Goal: Information Seeking & Learning: Check status

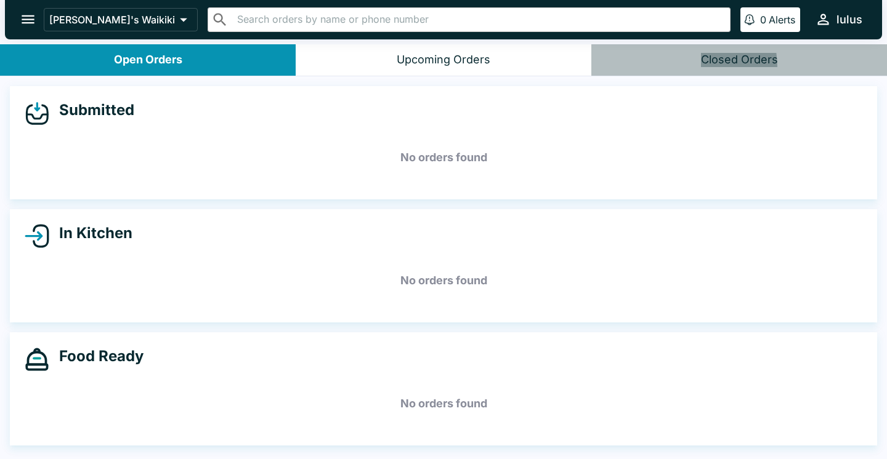
click at [656, 69] on button "Closed Orders" at bounding box center [739, 59] width 296 height 31
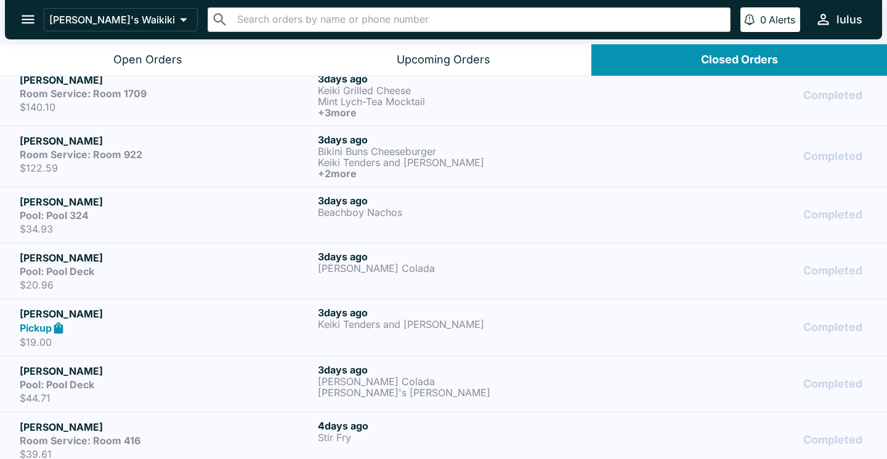
scroll to position [701, 0]
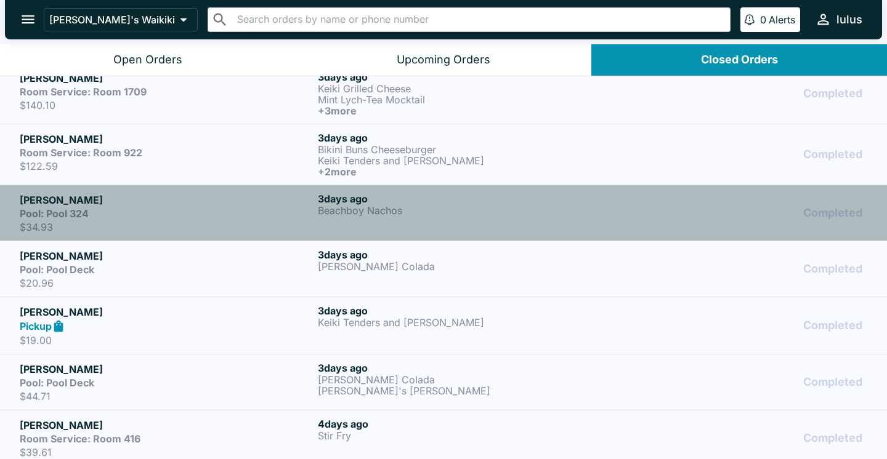
click at [353, 208] on p "Beachboy Nachos" at bounding box center [464, 210] width 293 height 11
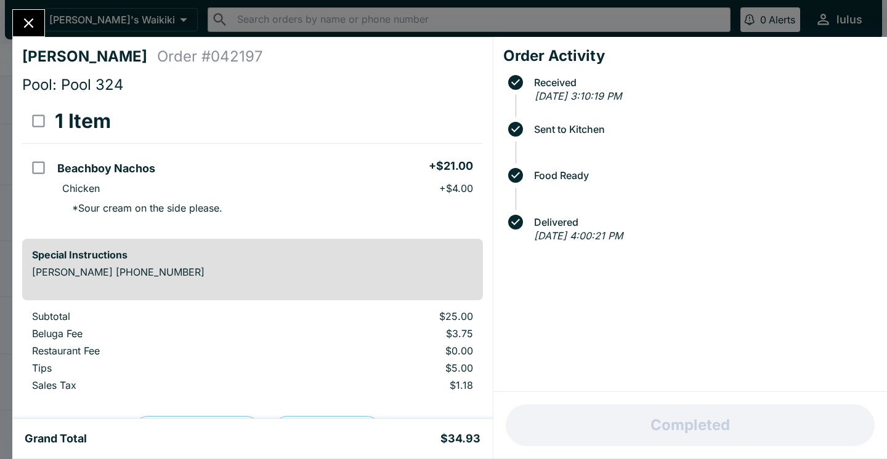
click at [36, 26] on icon "Close" at bounding box center [28, 23] width 17 height 17
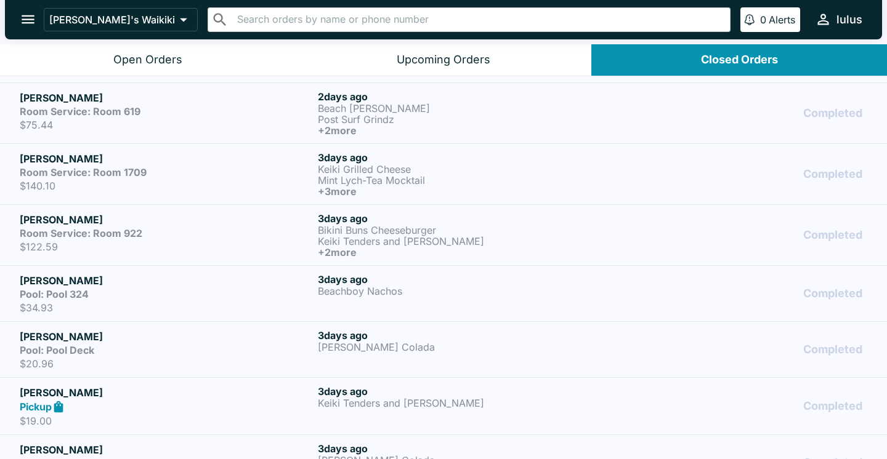
scroll to position [620, 0]
click at [186, 235] on div "Room Service: Room 922" at bounding box center [166, 234] width 293 height 12
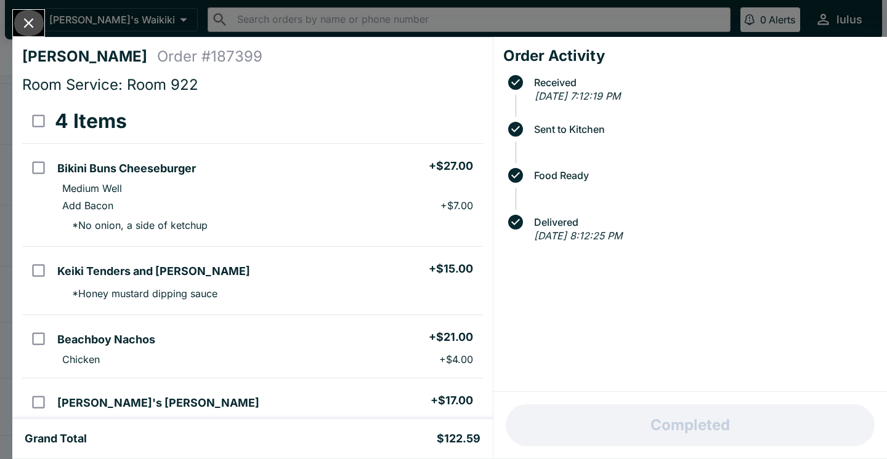
click at [18, 23] on button "Close" at bounding box center [28, 23] width 31 height 26
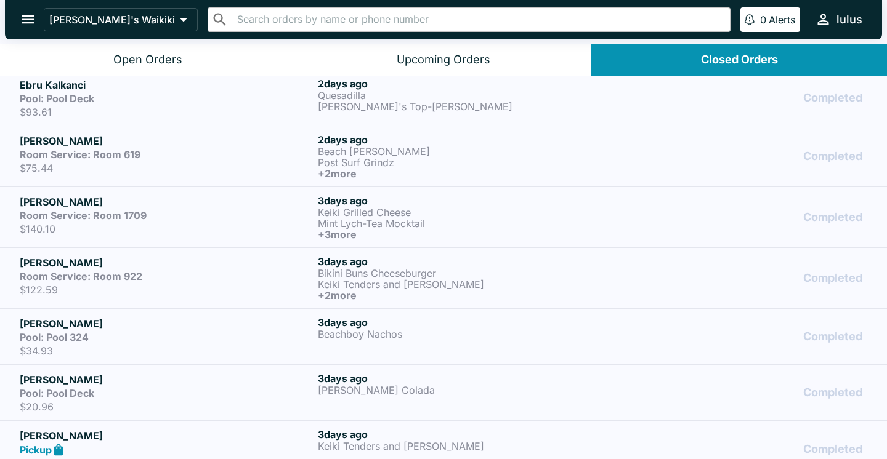
scroll to position [551, 0]
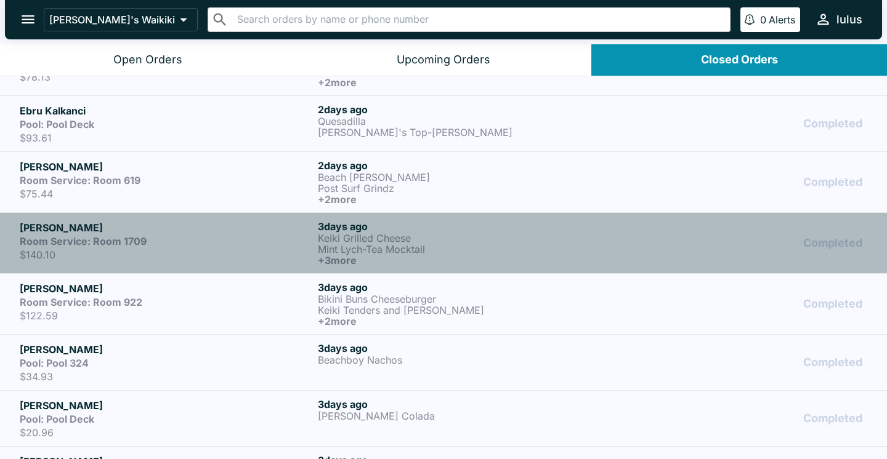
click at [209, 256] on p "$140.10" at bounding box center [166, 255] width 293 height 12
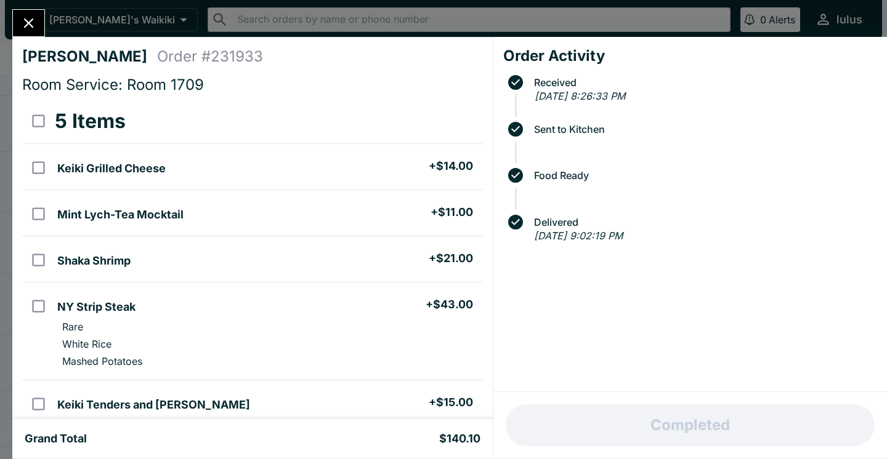
click at [29, 22] on icon "Close" at bounding box center [28, 23] width 17 height 17
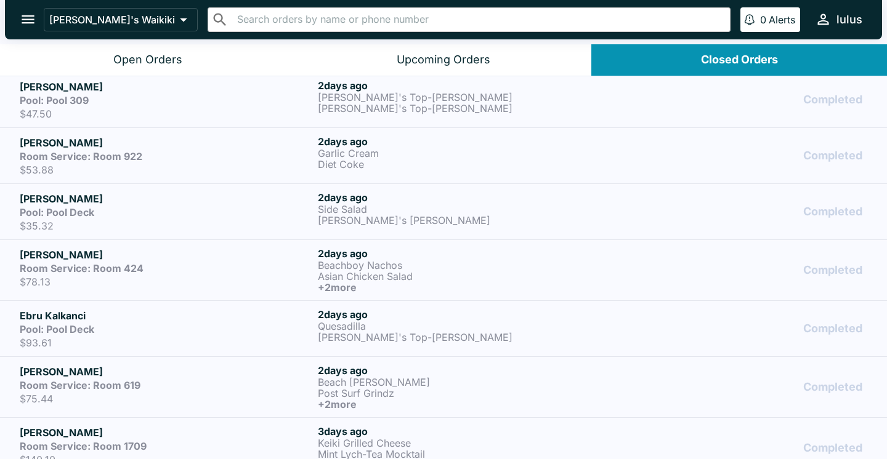
scroll to position [339, 0]
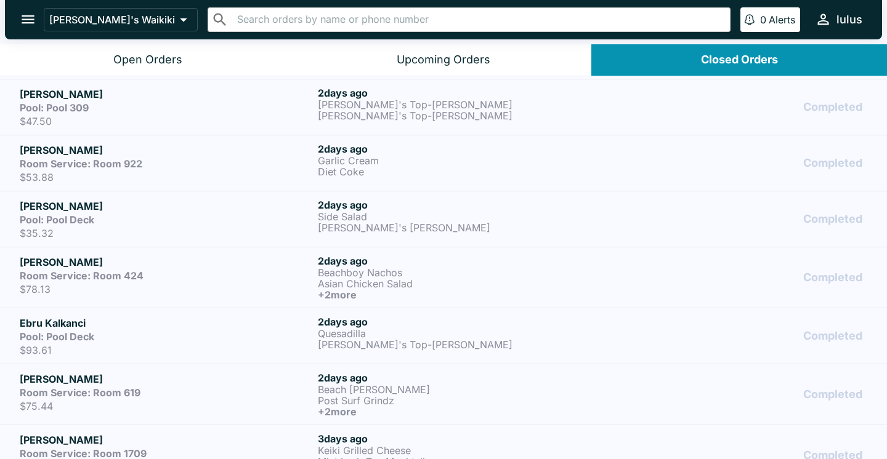
click at [232, 395] on div "Room Service: Room 619" at bounding box center [166, 393] width 293 height 12
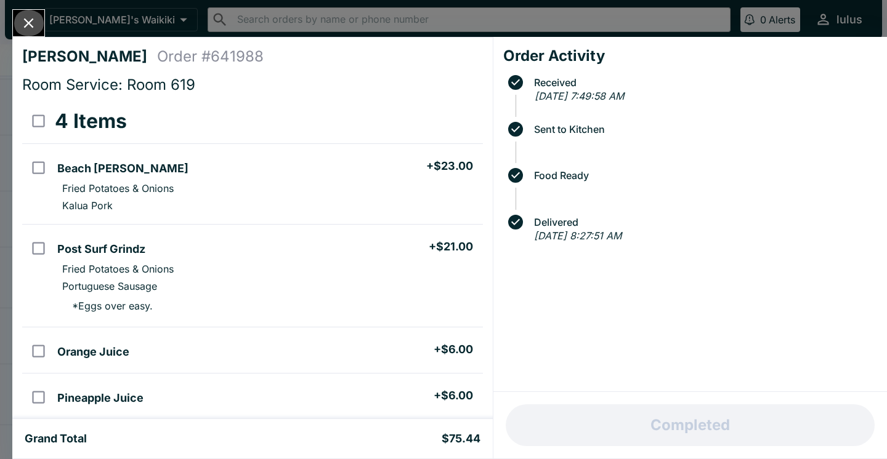
click at [33, 23] on icon "Close" at bounding box center [28, 23] width 17 height 17
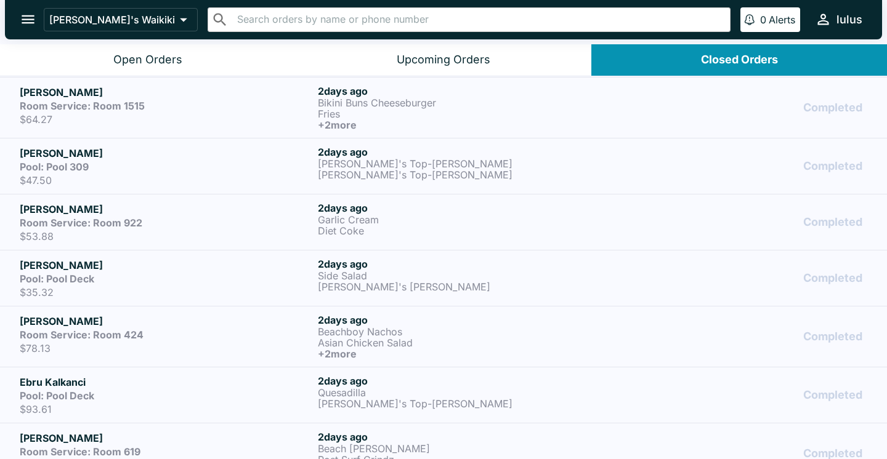
scroll to position [272, 0]
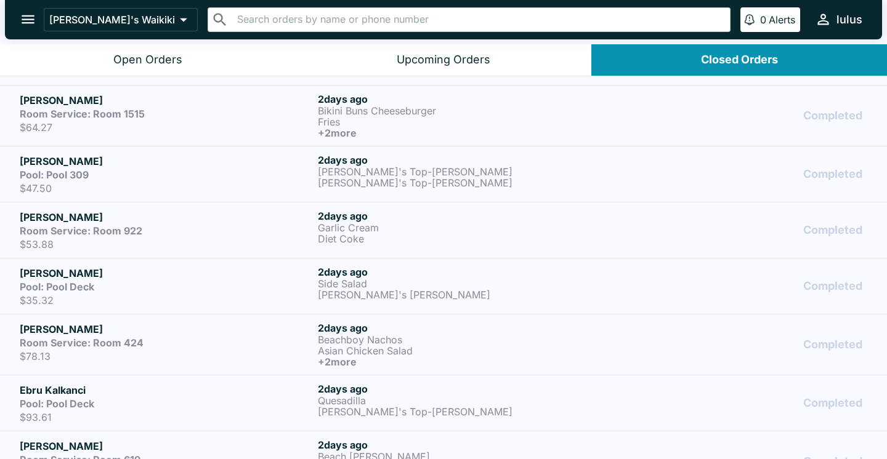
click at [105, 406] on div "Pool: Pool Deck" at bounding box center [166, 404] width 293 height 12
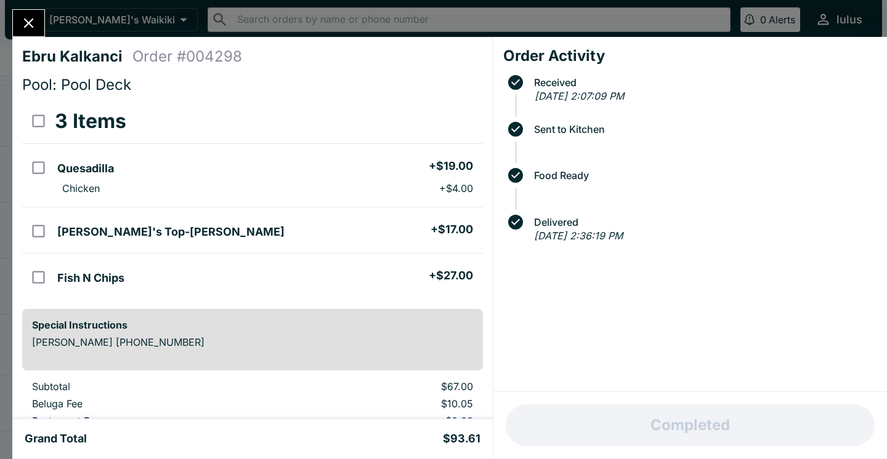
click at [34, 22] on icon "Close" at bounding box center [28, 23] width 17 height 17
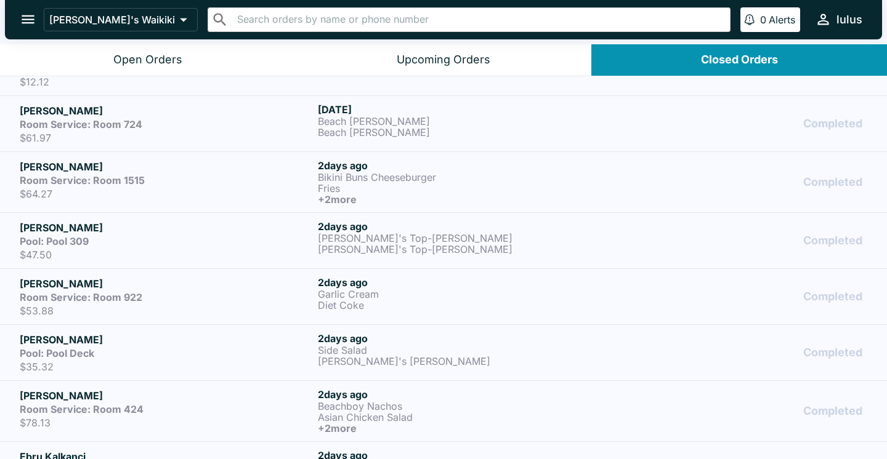
scroll to position [203, 0]
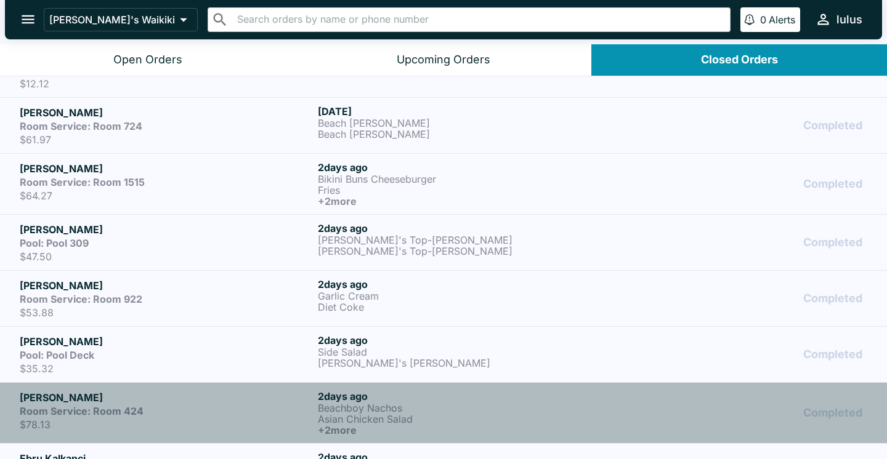
click at [145, 411] on div "Room Service: Room 424" at bounding box center [166, 411] width 293 height 12
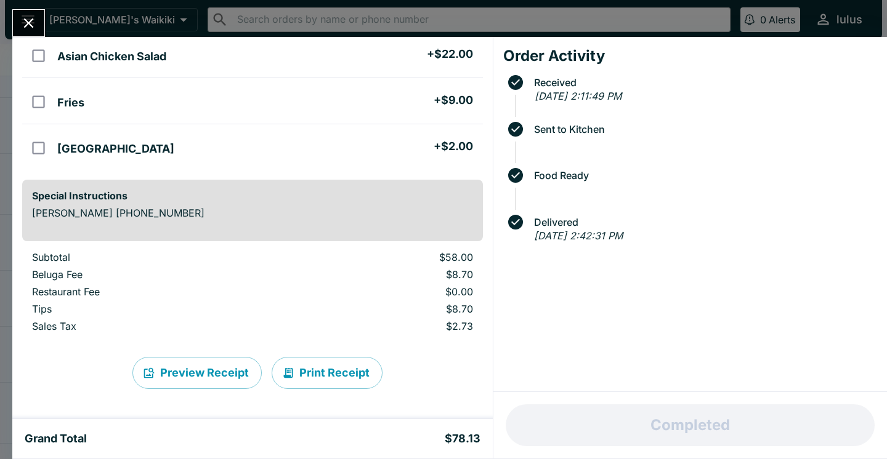
scroll to position [176, 0]
click at [599, 0] on div "Diana Reyes Order # 007093 Room Service: Room 424 4 Items Beachboy Nachos + $21…" at bounding box center [443, 229] width 887 height 459
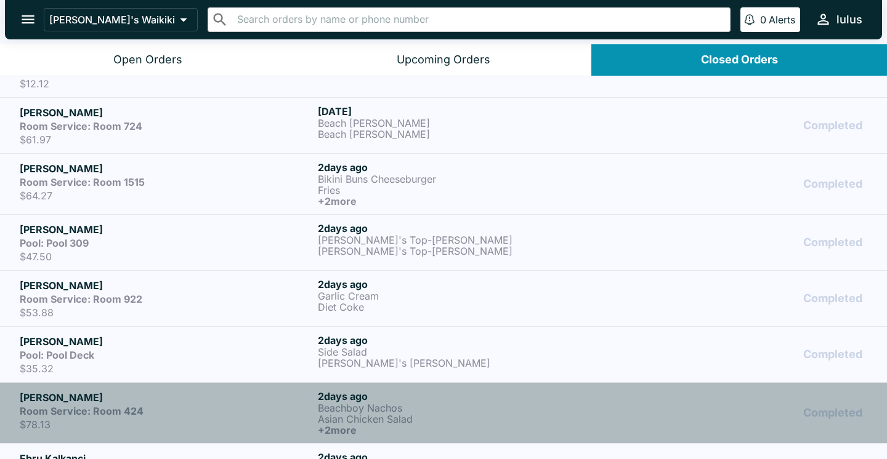
click at [139, 408] on strong "Room Service: Room 424" at bounding box center [82, 411] width 124 height 12
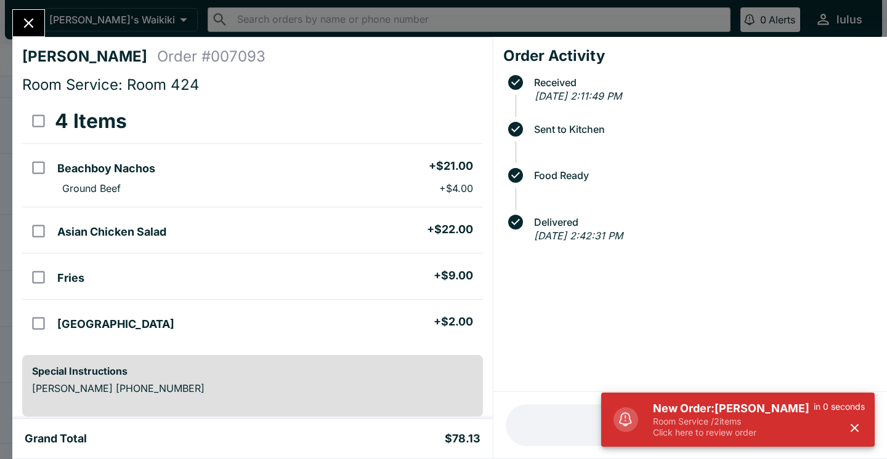
click at [26, 25] on icon "Close" at bounding box center [29, 23] width 10 height 10
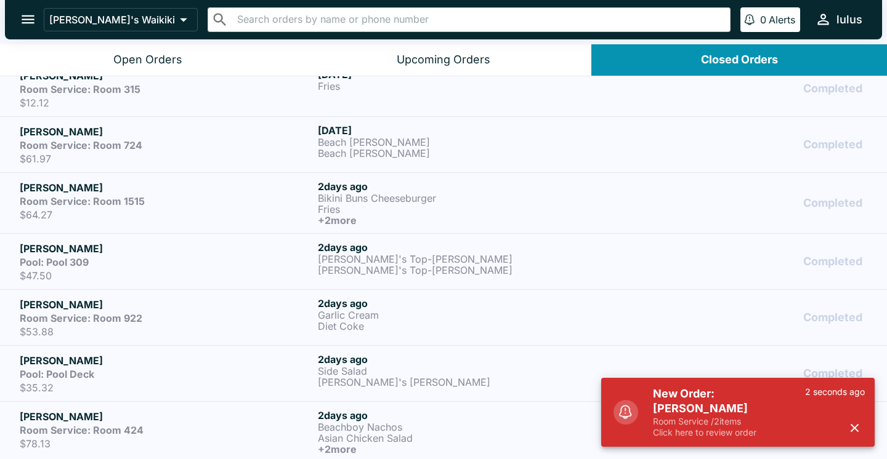
scroll to position [180, 0]
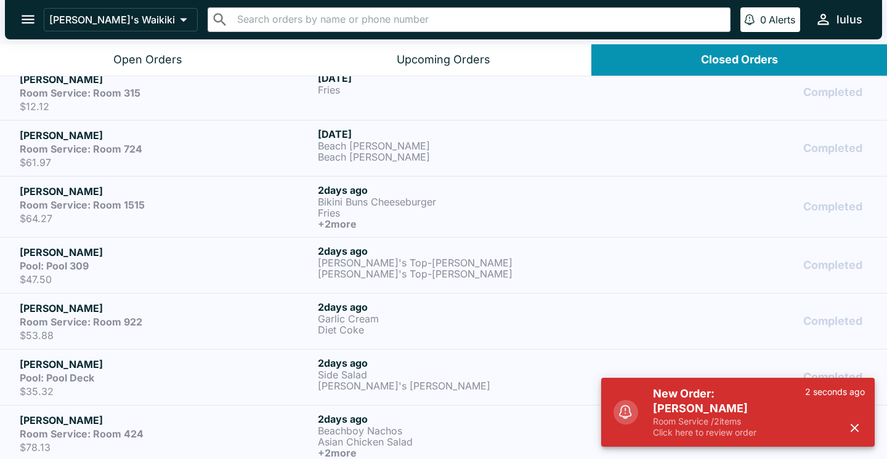
click at [145, 386] on p "$35.32" at bounding box center [166, 392] width 293 height 12
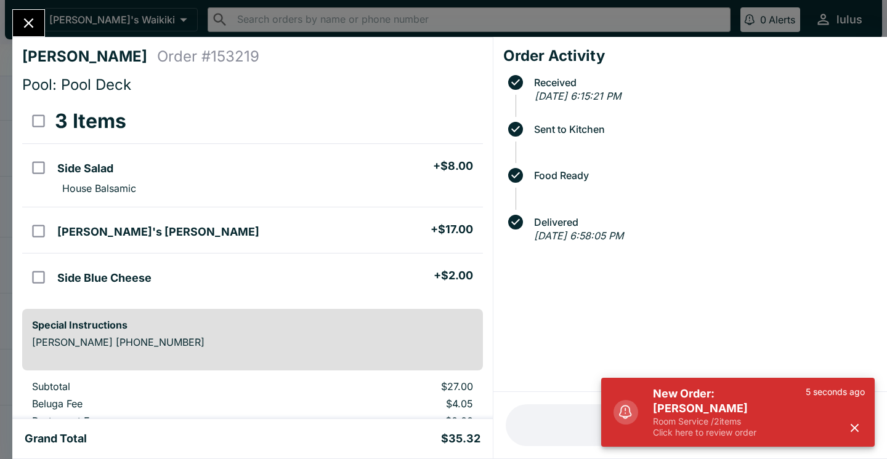
scroll to position [-1, 0]
click at [36, 25] on icon "Close" at bounding box center [28, 23] width 17 height 17
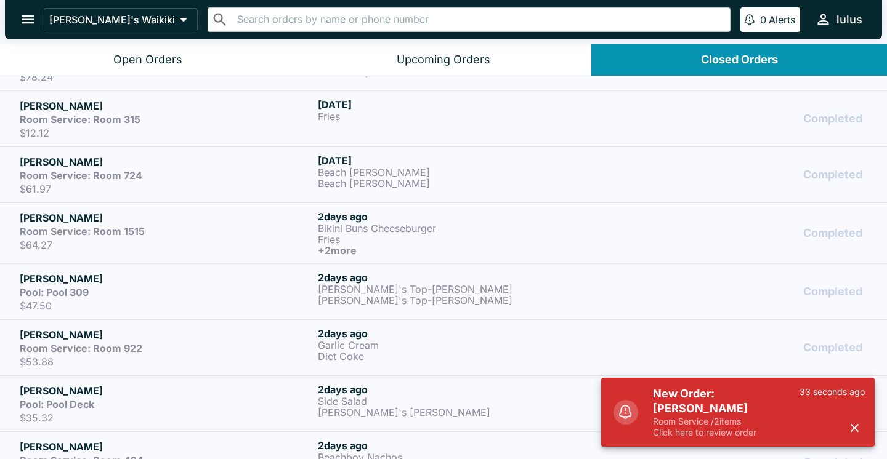
scroll to position [153, 0]
click at [194, 348] on div "Room Service: Room 922" at bounding box center [166, 350] width 293 height 12
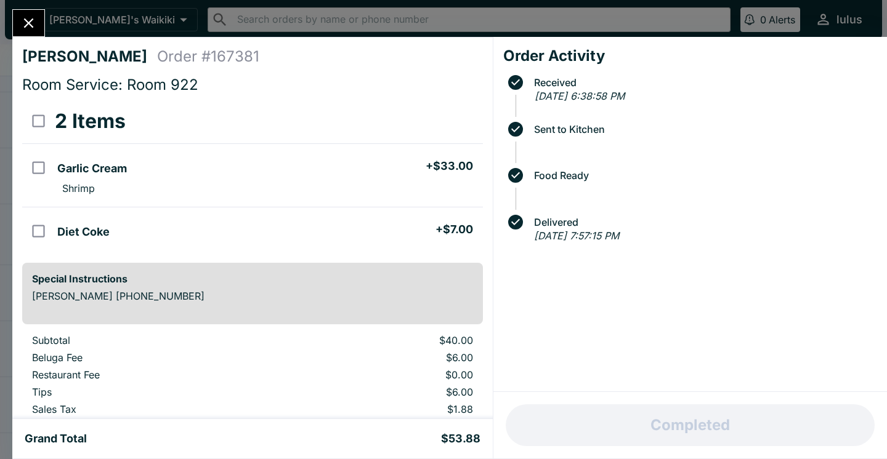
click at [36, 18] on icon "Close" at bounding box center [28, 23] width 17 height 17
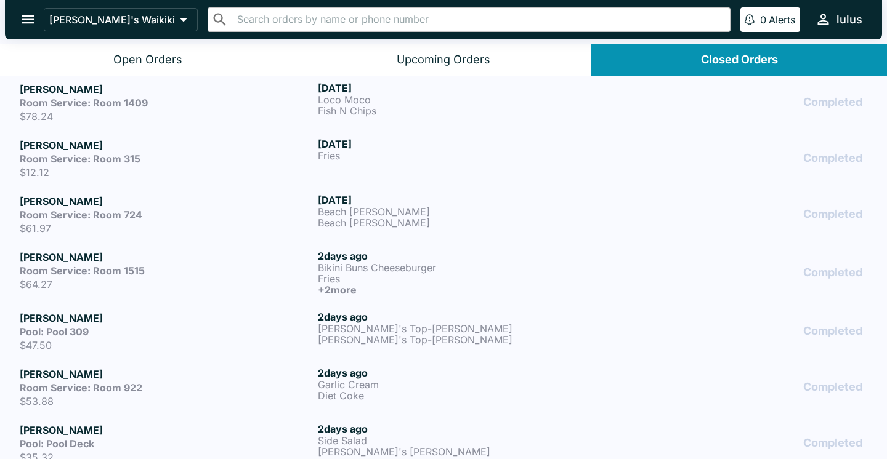
scroll to position [111, 0]
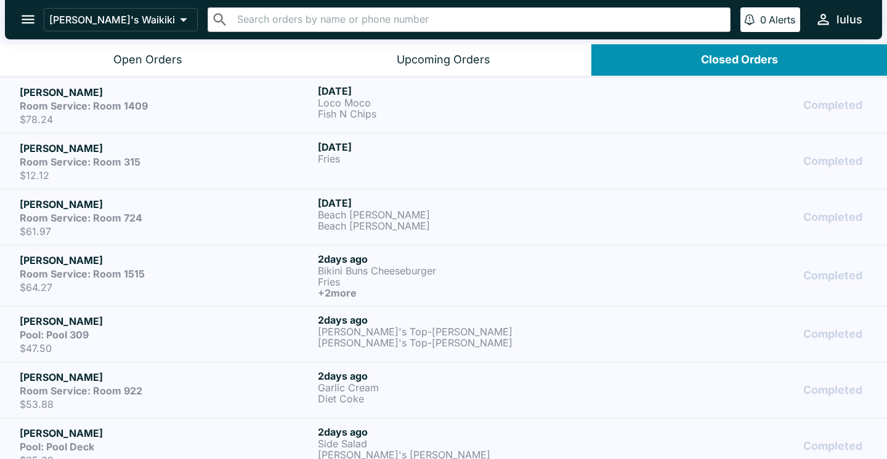
click at [185, 343] on p "$47.50" at bounding box center [166, 348] width 293 height 12
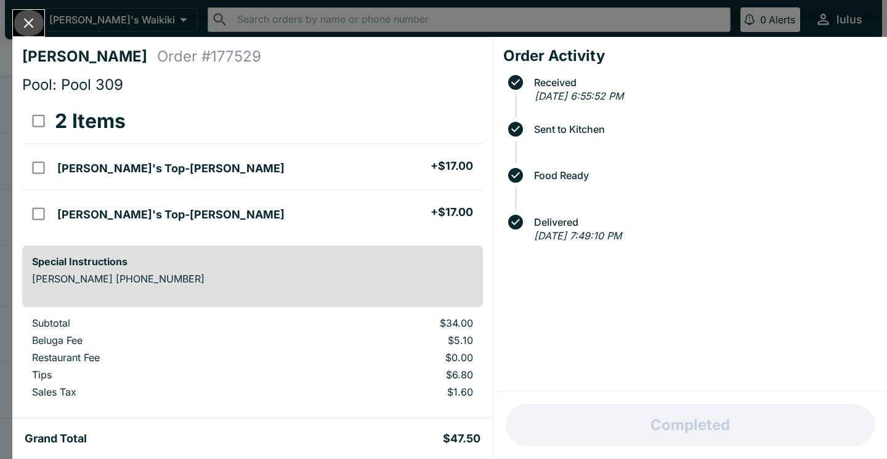
click at [34, 25] on icon "Close" at bounding box center [28, 23] width 17 height 17
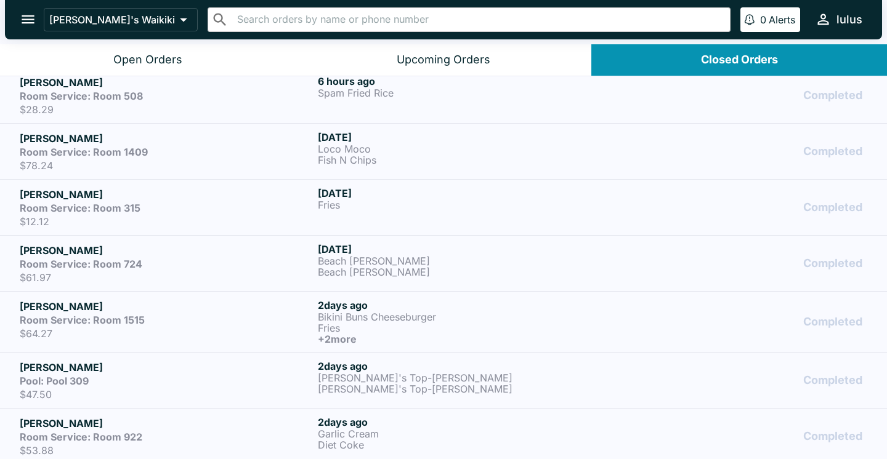
scroll to position [53, 0]
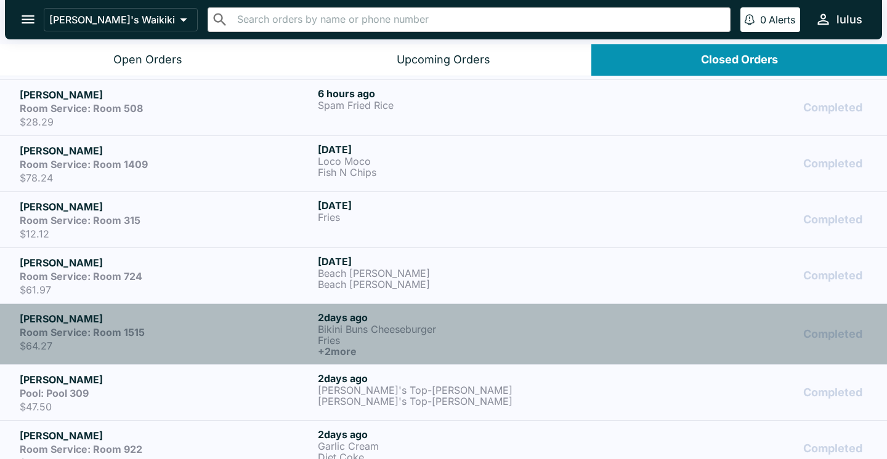
click at [172, 332] on div "Room Service: Room 1515" at bounding box center [166, 332] width 293 height 12
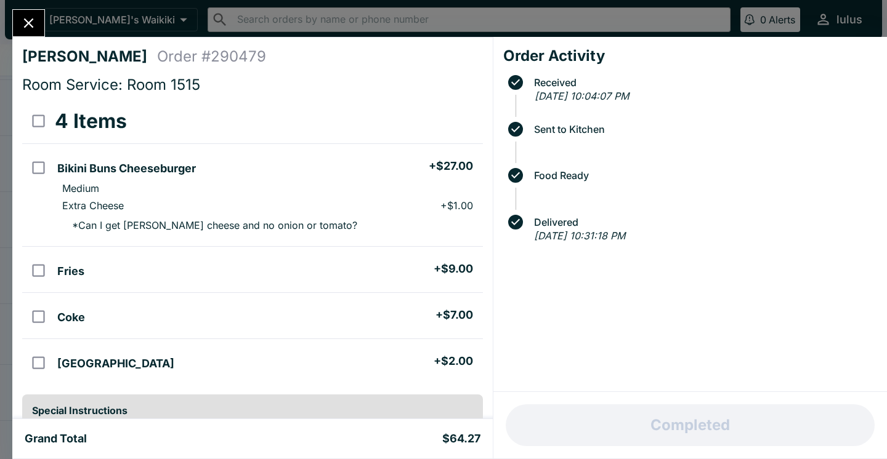
click at [31, 32] on button "Close" at bounding box center [28, 23] width 31 height 26
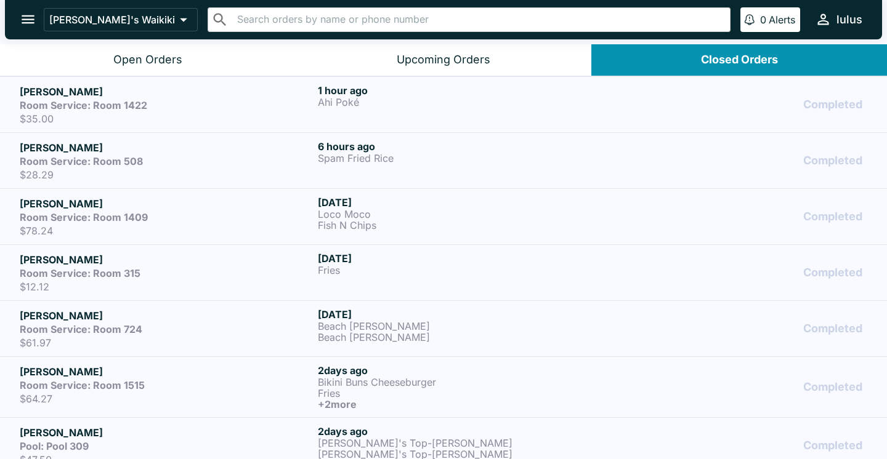
click at [151, 337] on p "$61.97" at bounding box center [166, 343] width 293 height 12
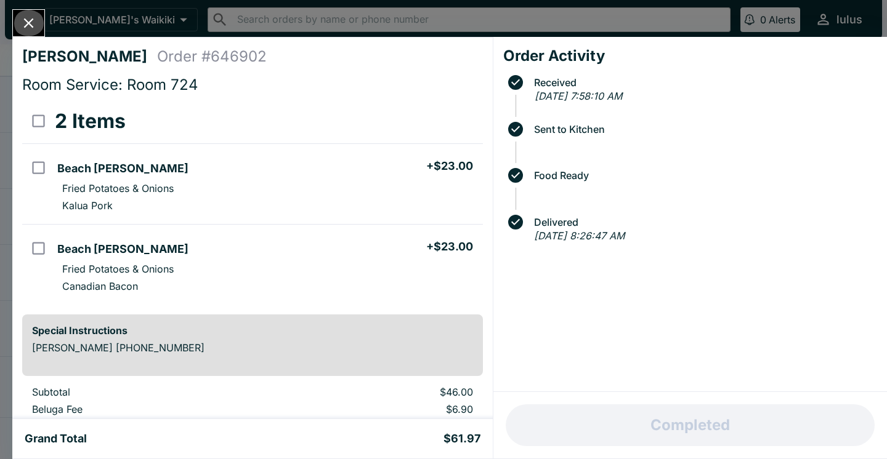
click at [33, 35] on button "Close" at bounding box center [28, 23] width 31 height 26
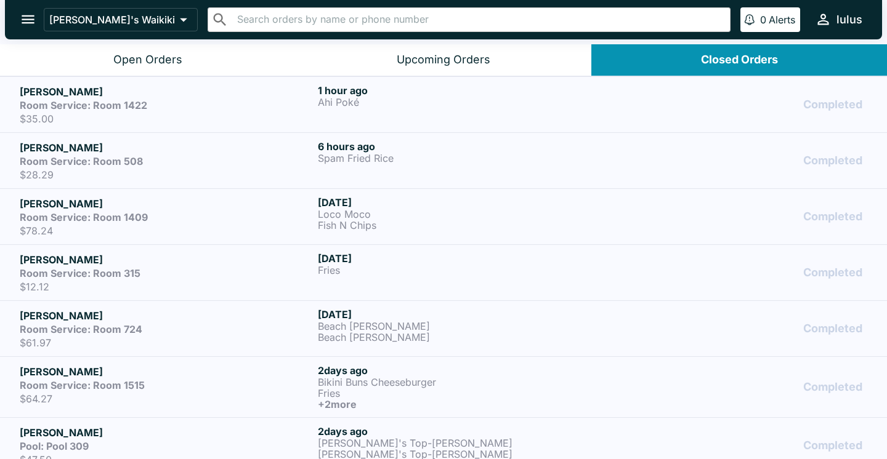
click at [262, 331] on div "Room Service: Room 724" at bounding box center [166, 329] width 293 height 12
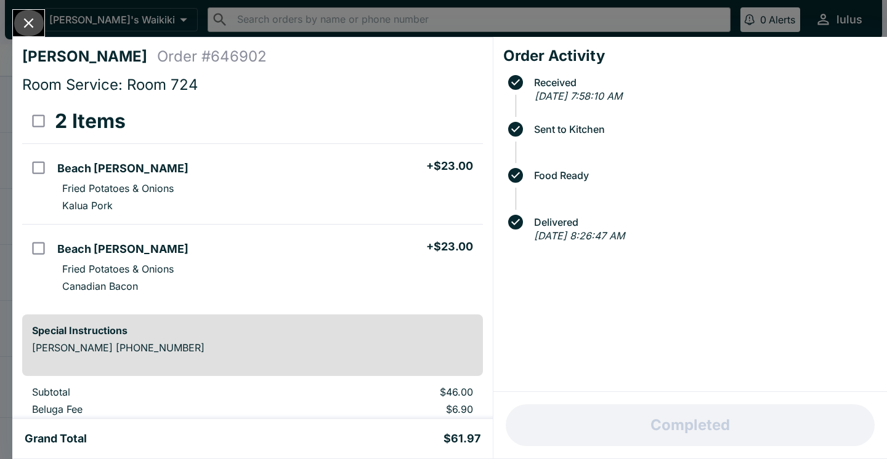
click at [23, 16] on icon "Close" at bounding box center [28, 23] width 17 height 17
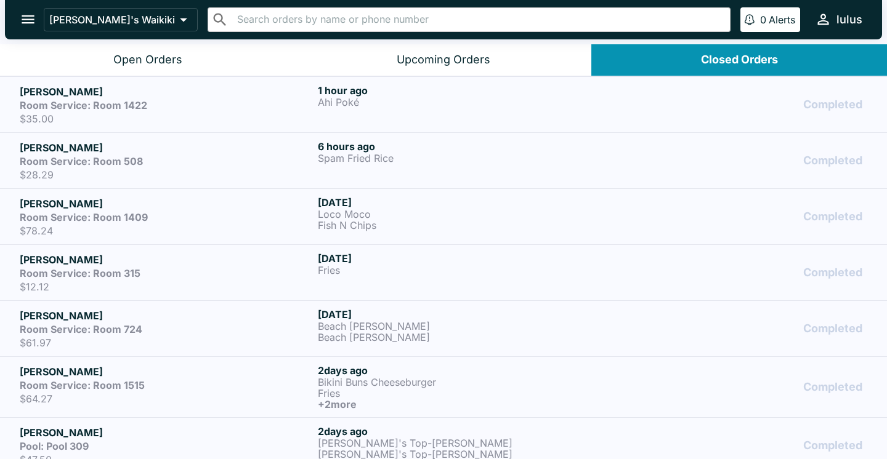
click at [213, 272] on div "Room Service: Room 315" at bounding box center [166, 273] width 293 height 12
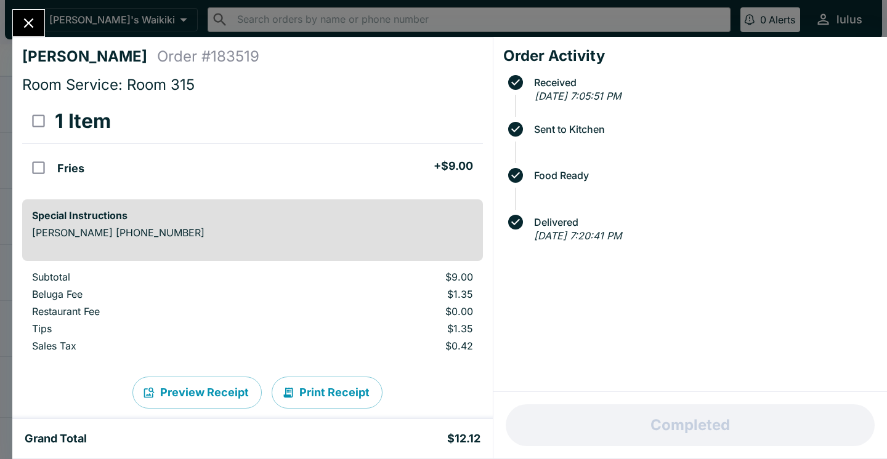
click at [30, 24] on icon "Close" at bounding box center [29, 23] width 10 height 10
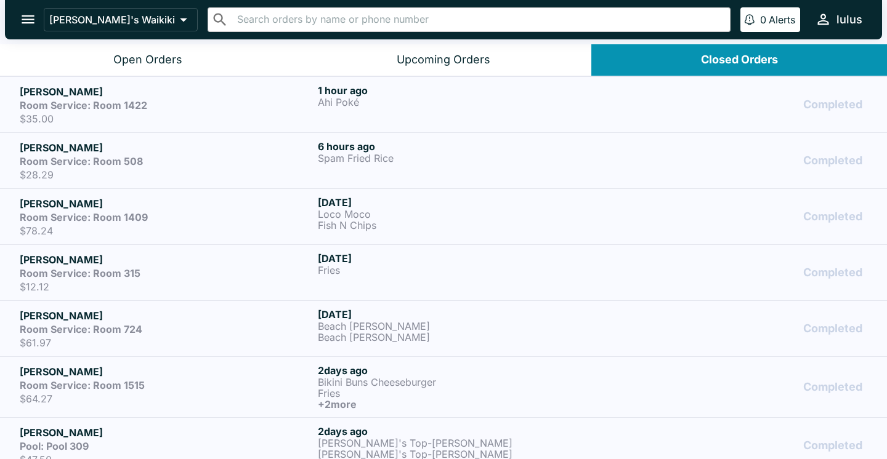
click at [256, 211] on div "Room Service: Room 1409" at bounding box center [166, 217] width 293 height 12
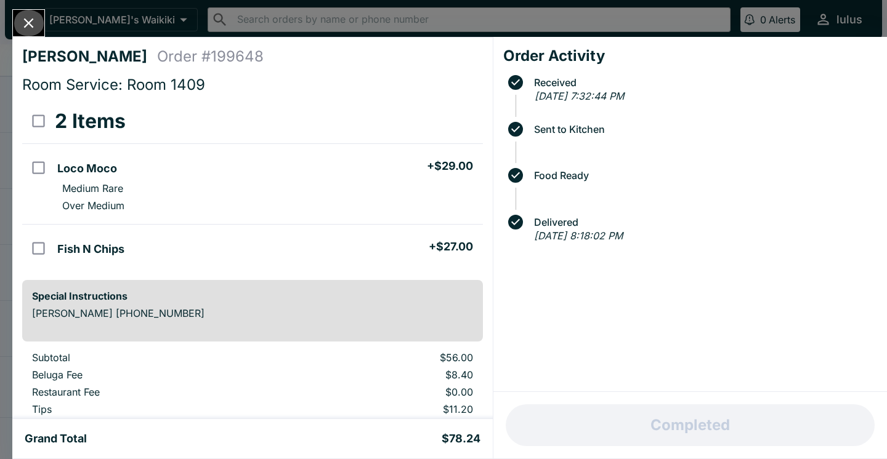
click at [37, 17] on icon "Close" at bounding box center [28, 23] width 17 height 17
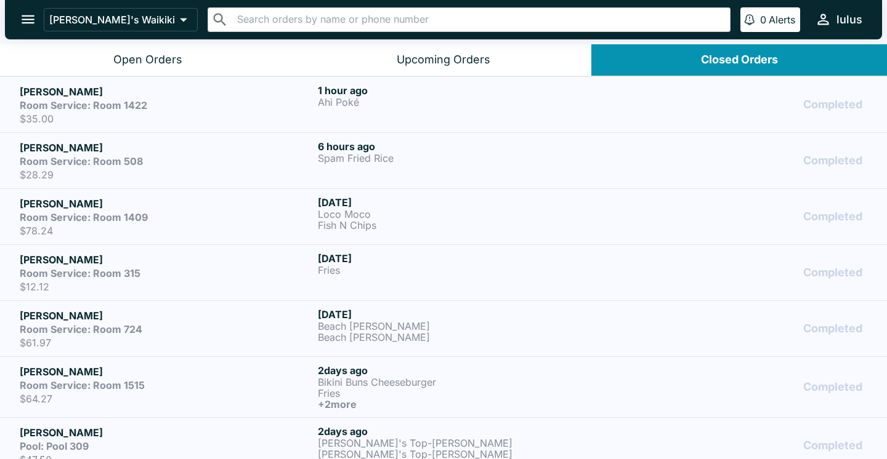
click at [178, 177] on p "$28.29" at bounding box center [166, 175] width 293 height 12
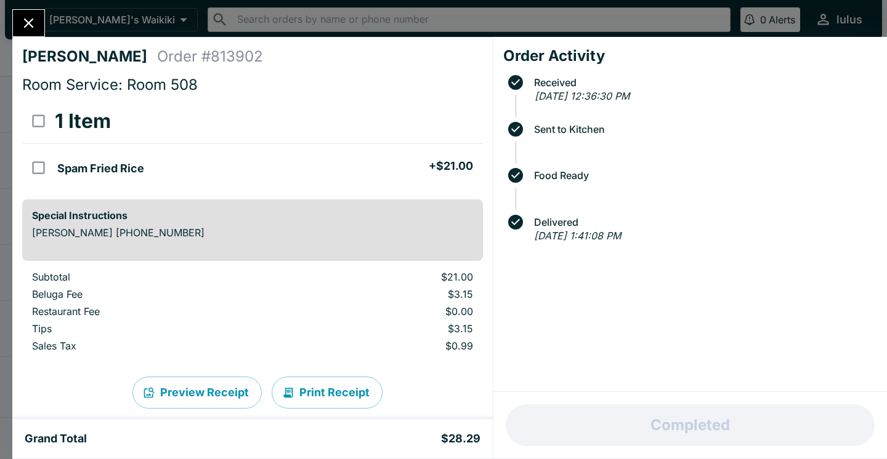
click at [27, 19] on icon "Close" at bounding box center [28, 23] width 17 height 17
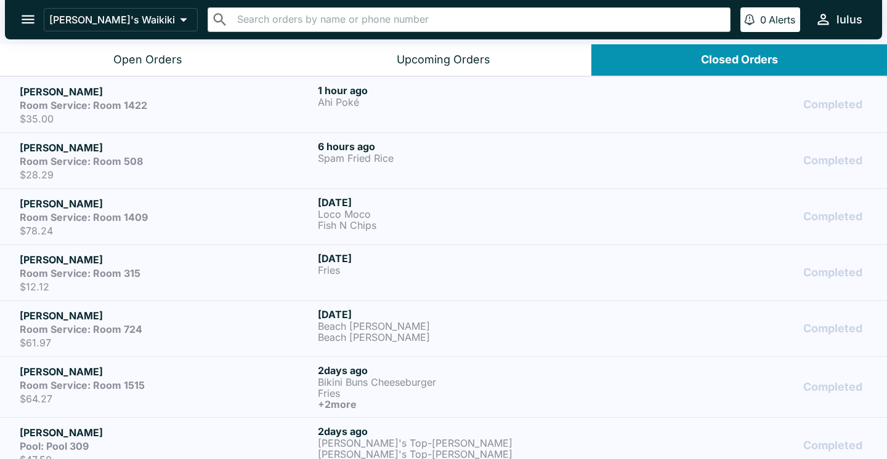
click at [224, 118] on p "$35.00" at bounding box center [166, 119] width 293 height 12
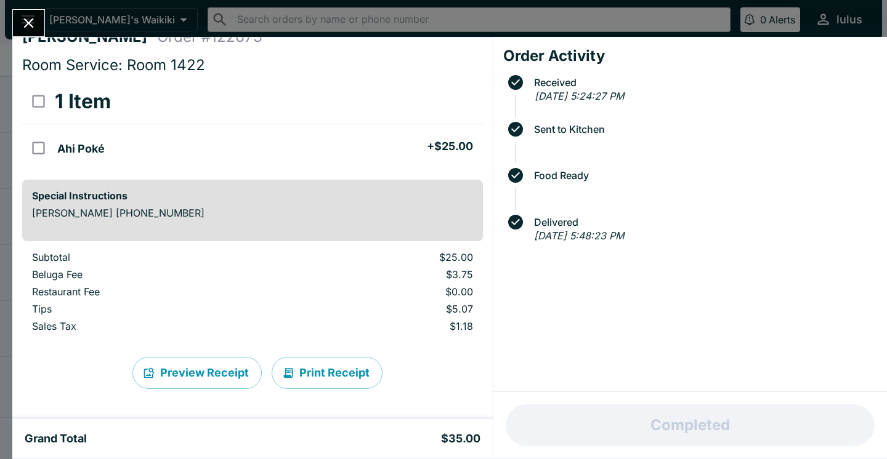
scroll to position [20, 0]
click at [39, 25] on button "Close" at bounding box center [28, 23] width 31 height 26
